Goal: Task Accomplishment & Management: Use online tool/utility

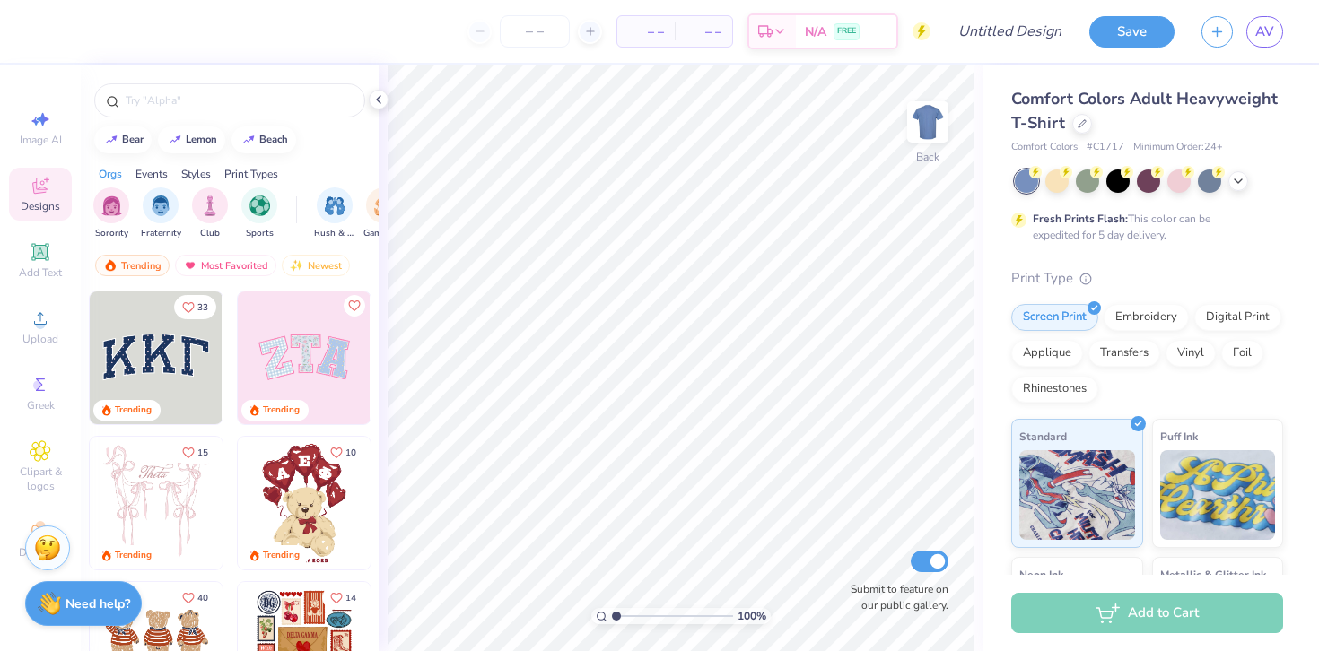
click at [1086, 133] on div "Comfort Colors Adult Heavyweight T-Shirt" at bounding box center [1147, 111] width 272 height 48
click at [1079, 111] on div "Comfort Colors Adult Heavyweight T-Shirt" at bounding box center [1147, 111] width 272 height 48
click at [1080, 119] on icon at bounding box center [1082, 122] width 9 height 9
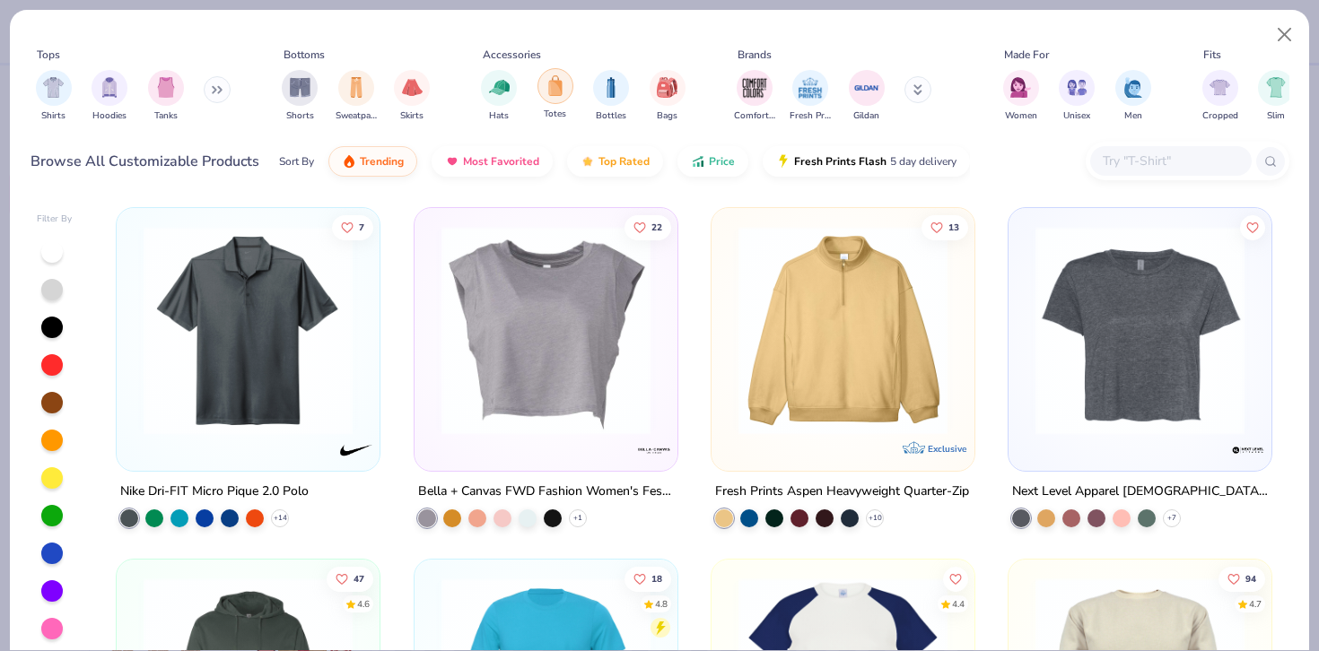
click at [563, 96] on div "filter for Totes" at bounding box center [556, 86] width 36 height 36
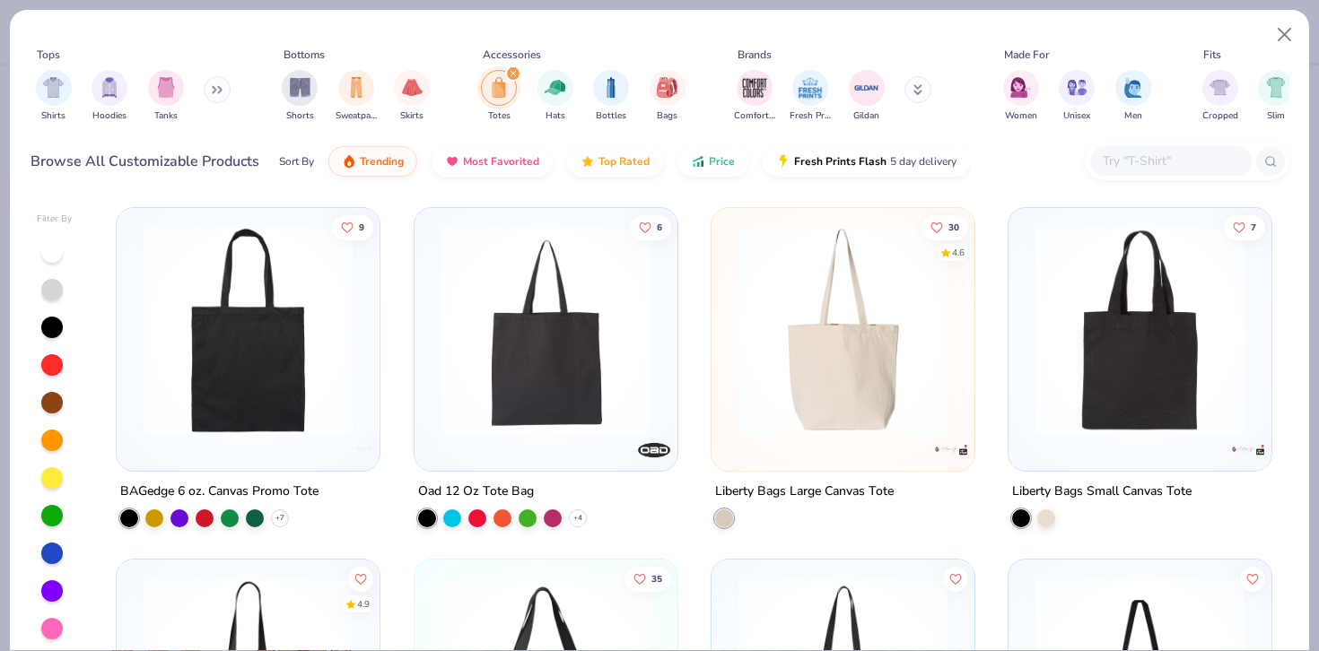
click at [880, 380] on img at bounding box center [843, 330] width 227 height 209
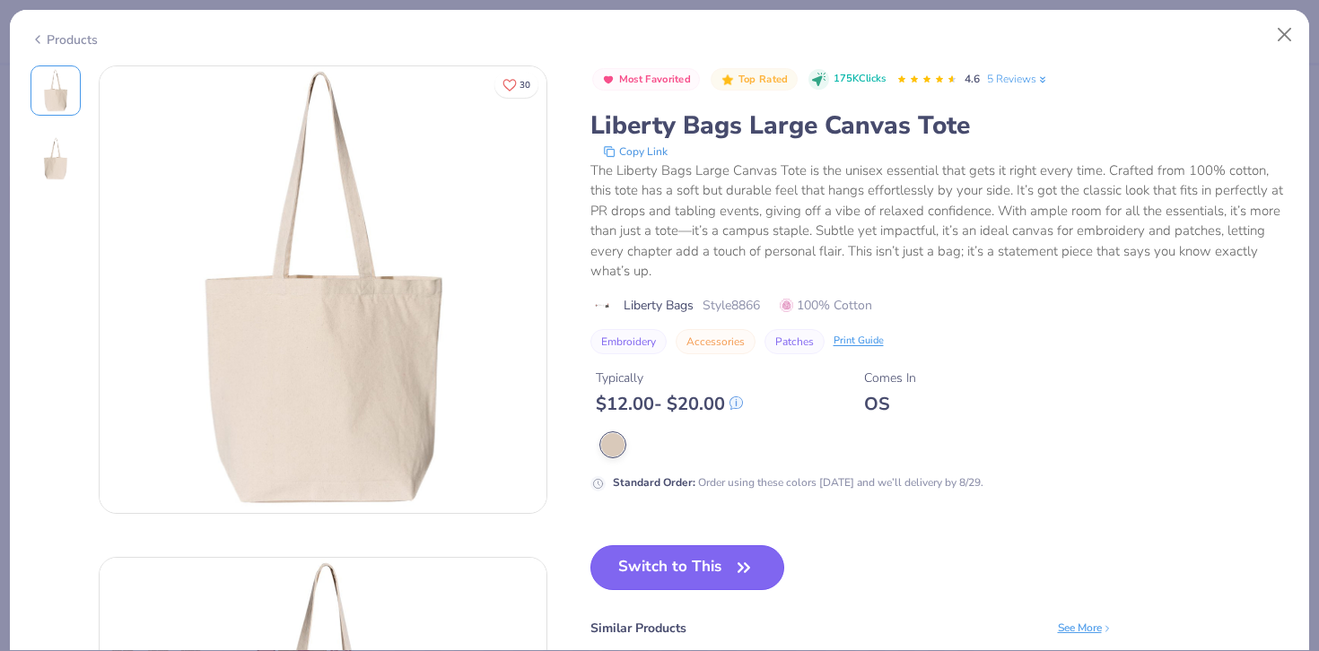
click at [629, 565] on button "Switch to This" at bounding box center [687, 568] width 195 height 45
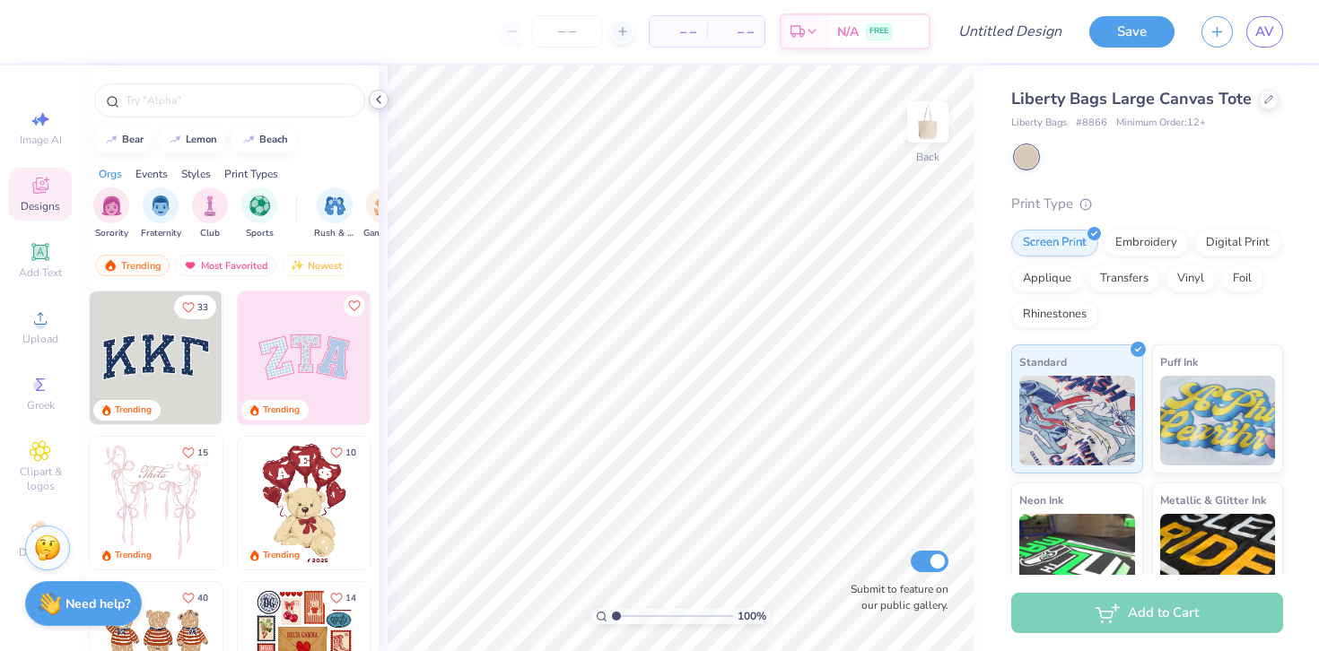
click at [378, 100] on icon at bounding box center [379, 99] width 14 height 14
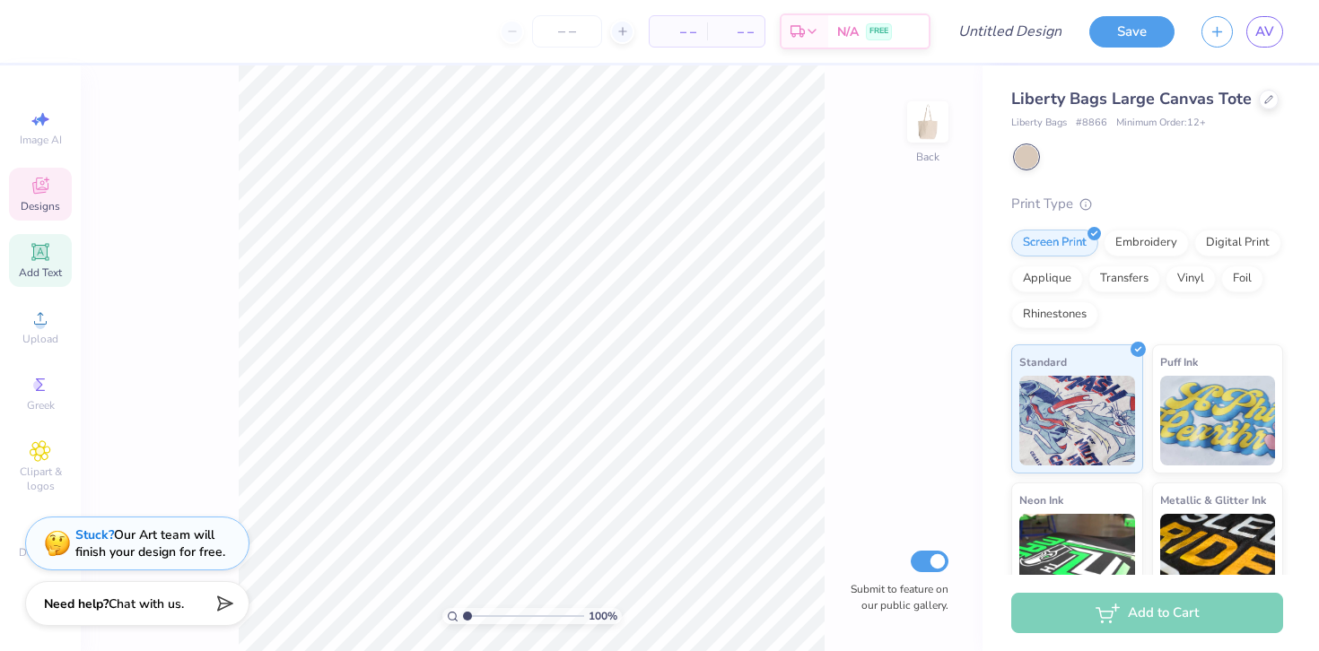
click at [52, 273] on span "Add Text" at bounding box center [40, 273] width 43 height 14
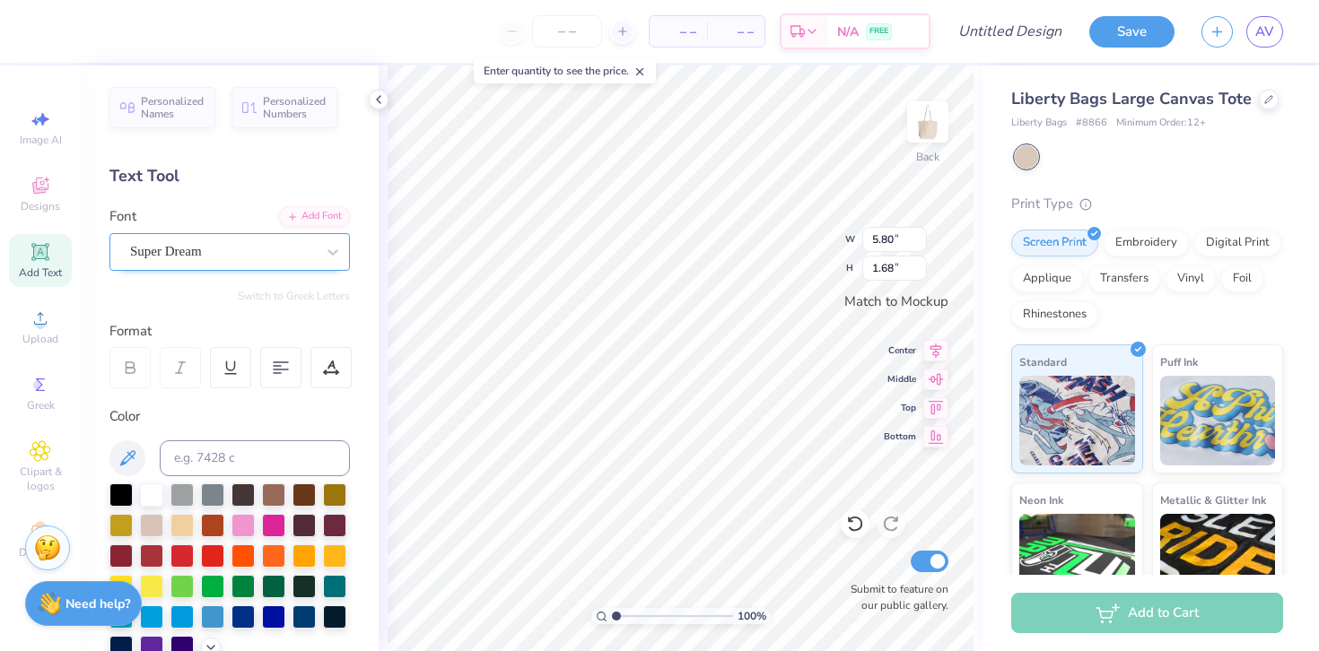
click at [133, 247] on div "Super Dream" at bounding box center [222, 252] width 188 height 28
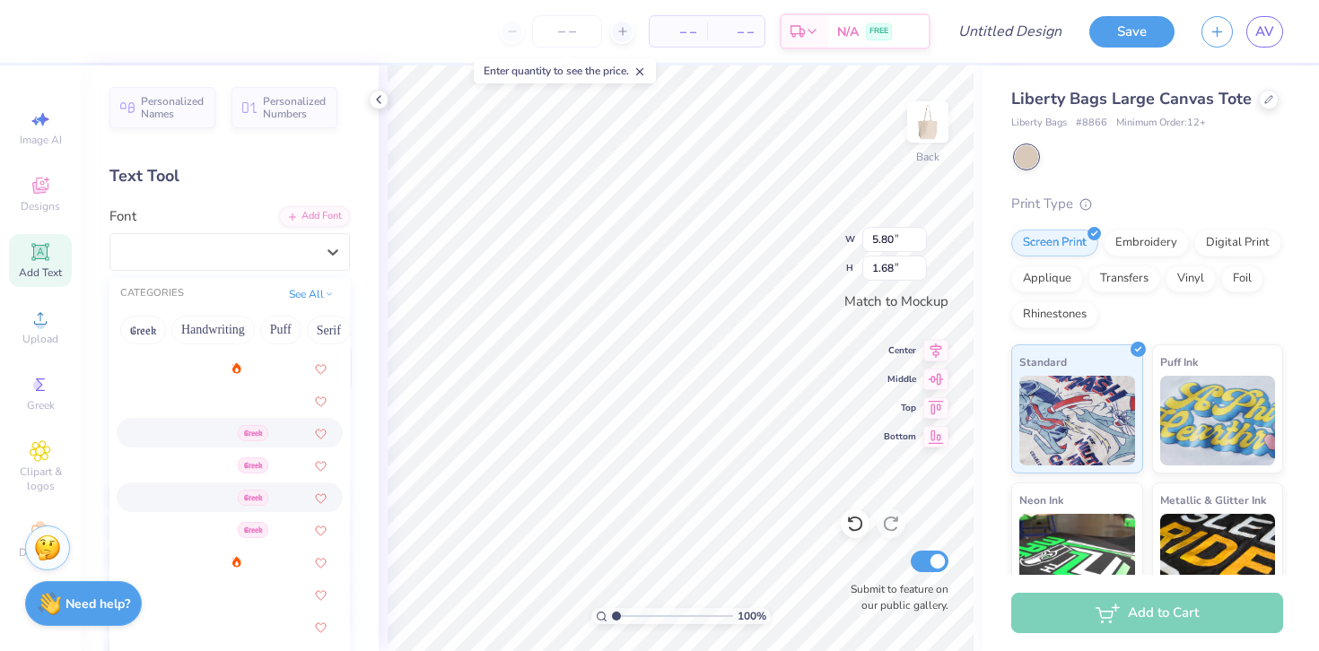
scroll to position [252, 0]
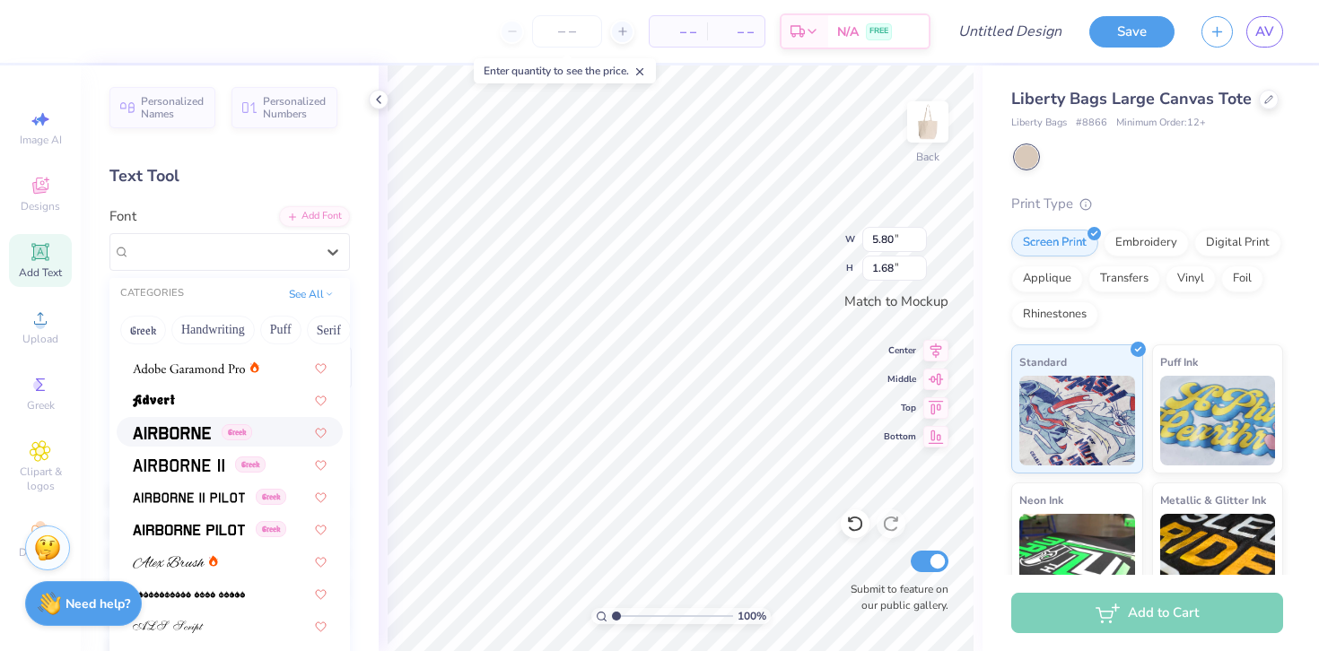
click at [182, 436] on img at bounding box center [172, 433] width 78 height 13
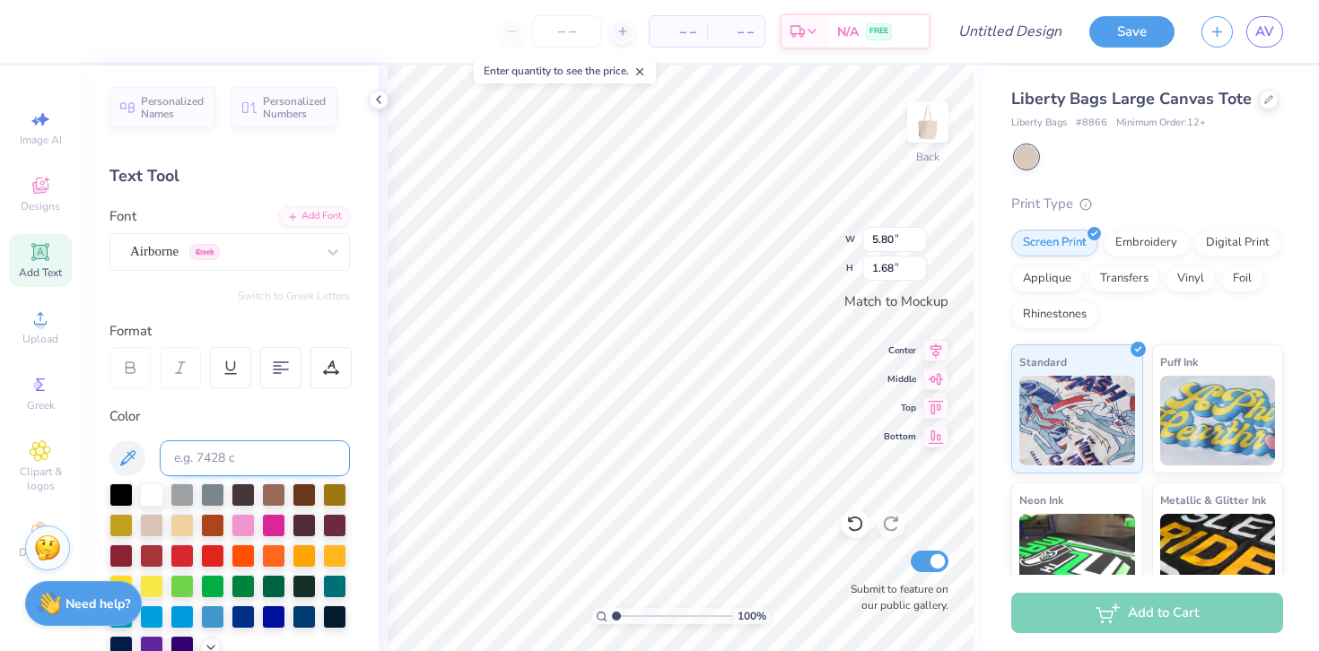
type input "5.55"
type input "1.76"
type textarea "#WBGB"
